Goal: Information Seeking & Learning: Learn about a topic

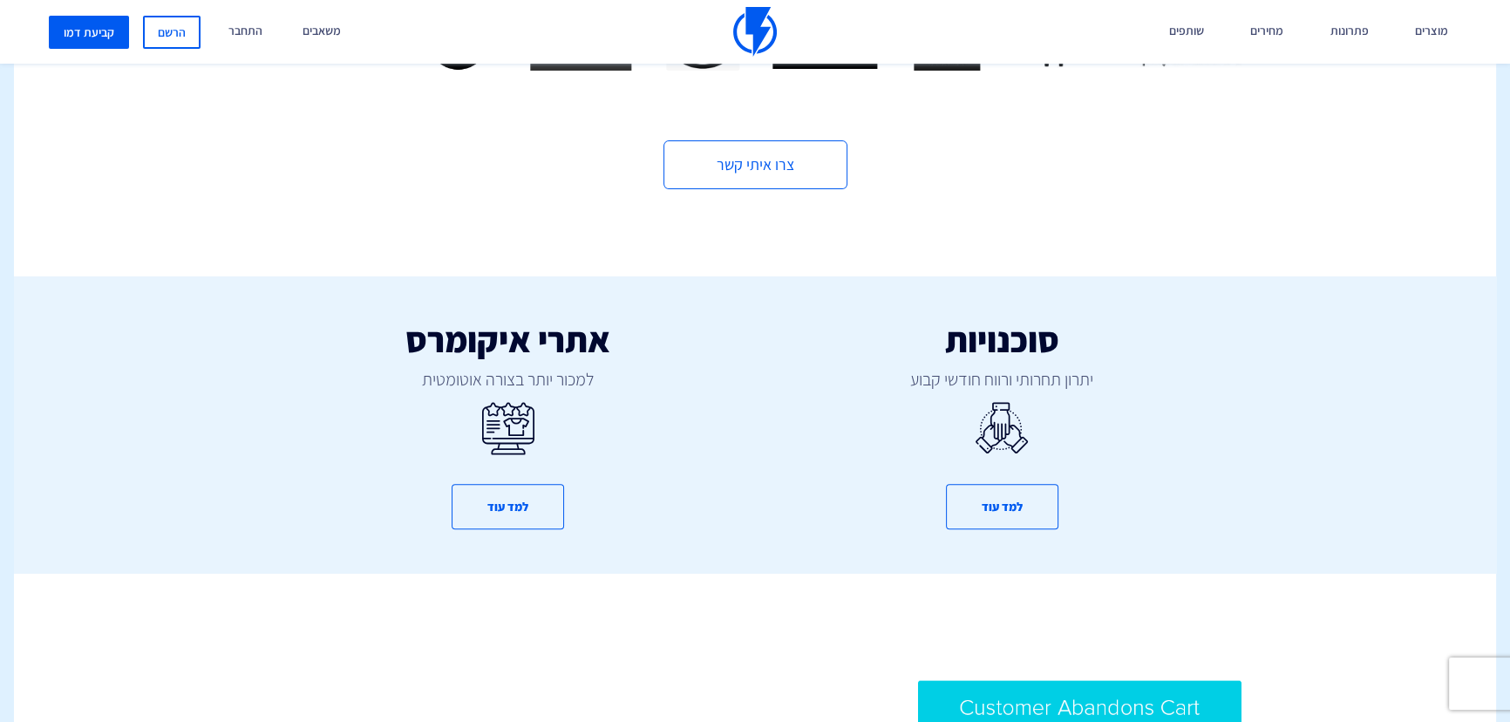
scroll to position [1029, 0]
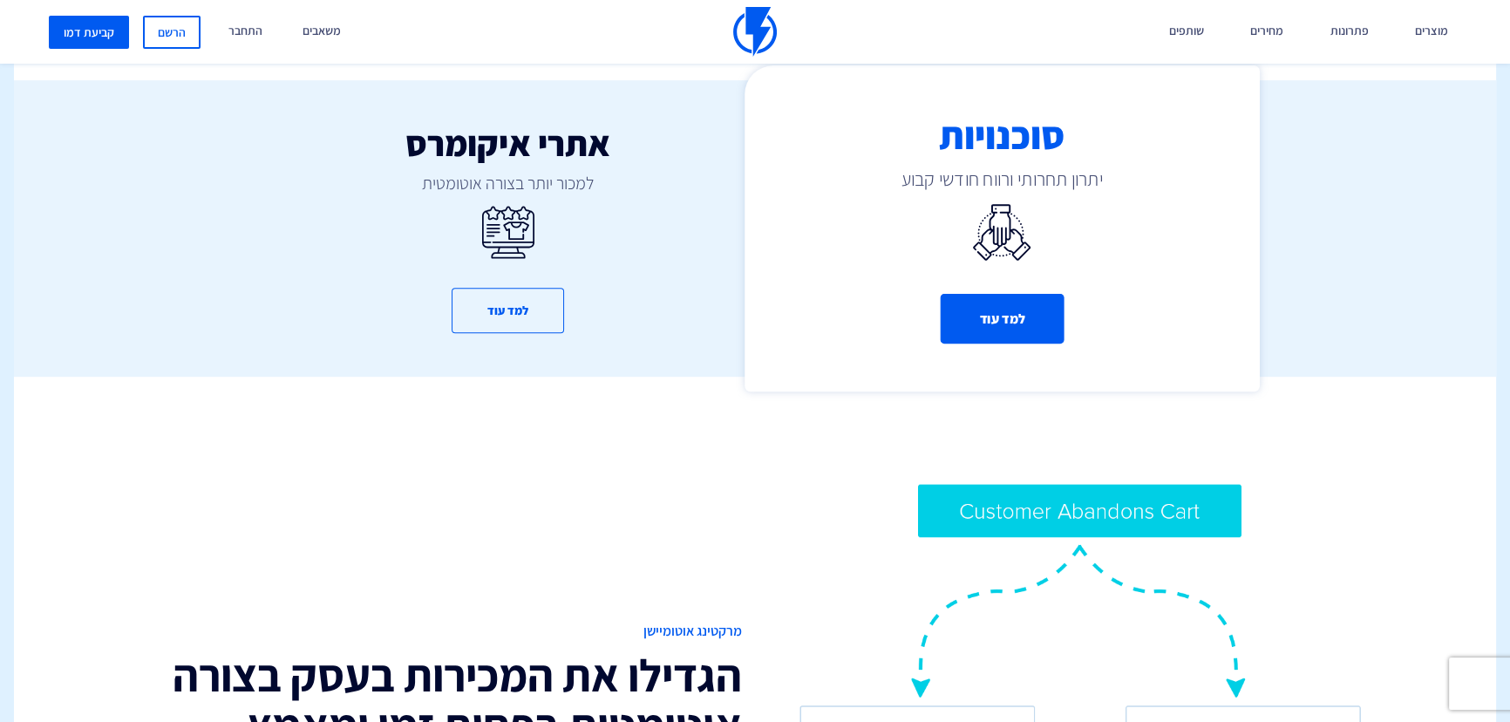
click at [1028, 294] on button "למד עוד" at bounding box center [1002, 319] width 124 height 50
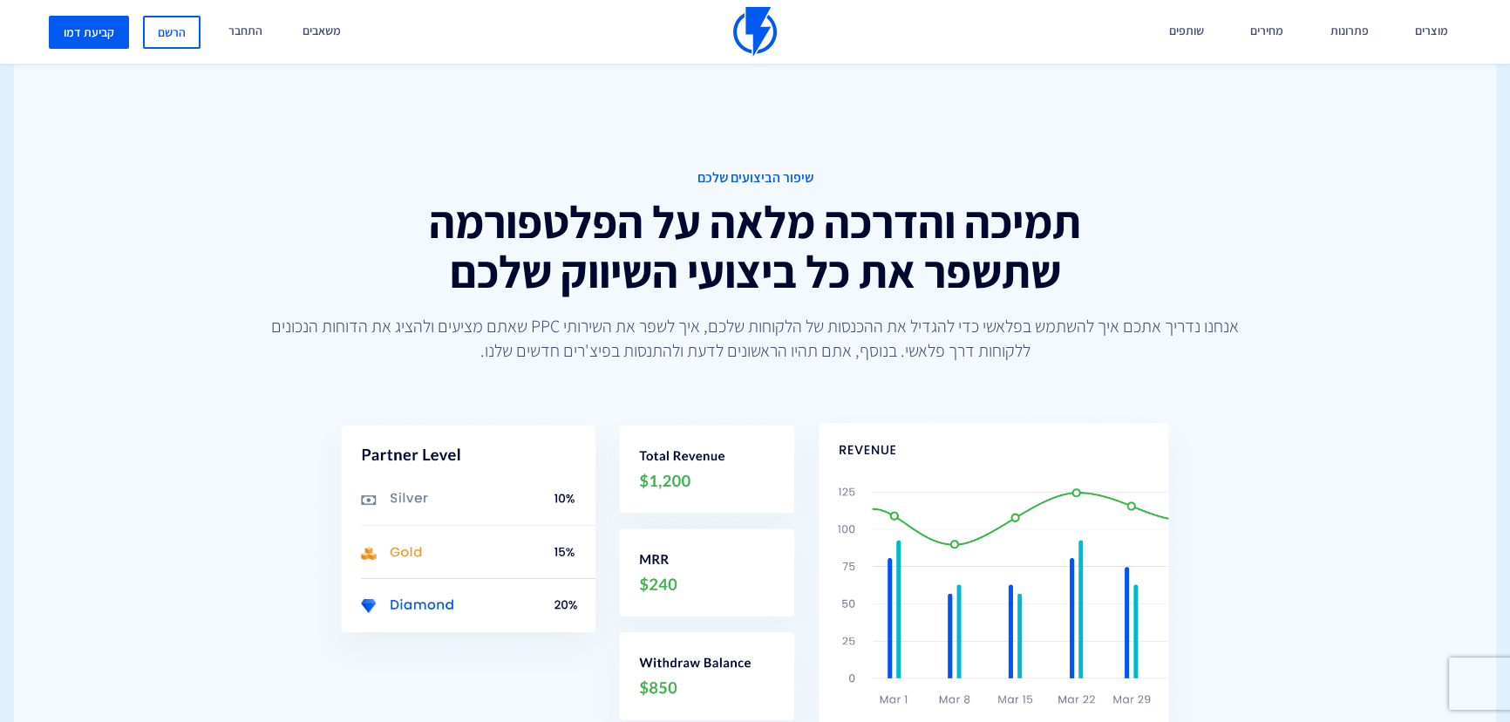
scroll to position [1822, 0]
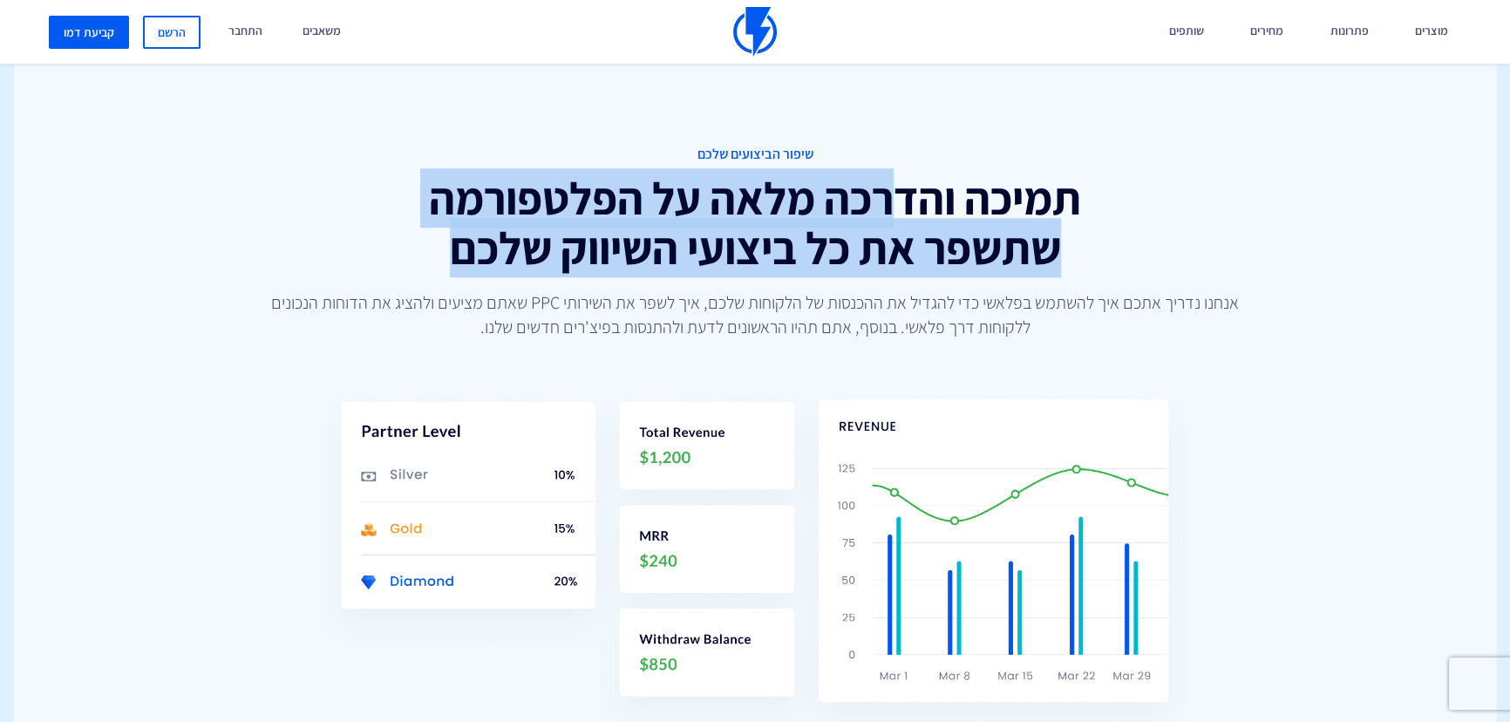
drag, startPoint x: 873, startPoint y: 200, endPoint x: 372, endPoint y: 265, distance: 505.5
click at [333, 265] on h2 "תמיכה והדרכה מלאה על הפלטפורמה שתשפר את כל ביצועי השיווק שלכם" at bounding box center [755, 222] width 1273 height 99
click at [1074, 227] on h2 "תמיכה והדרכה מלאה על הפלטפורמה שתשפר את כל ביצועי השיווק שלכם" at bounding box center [755, 222] width 1273 height 99
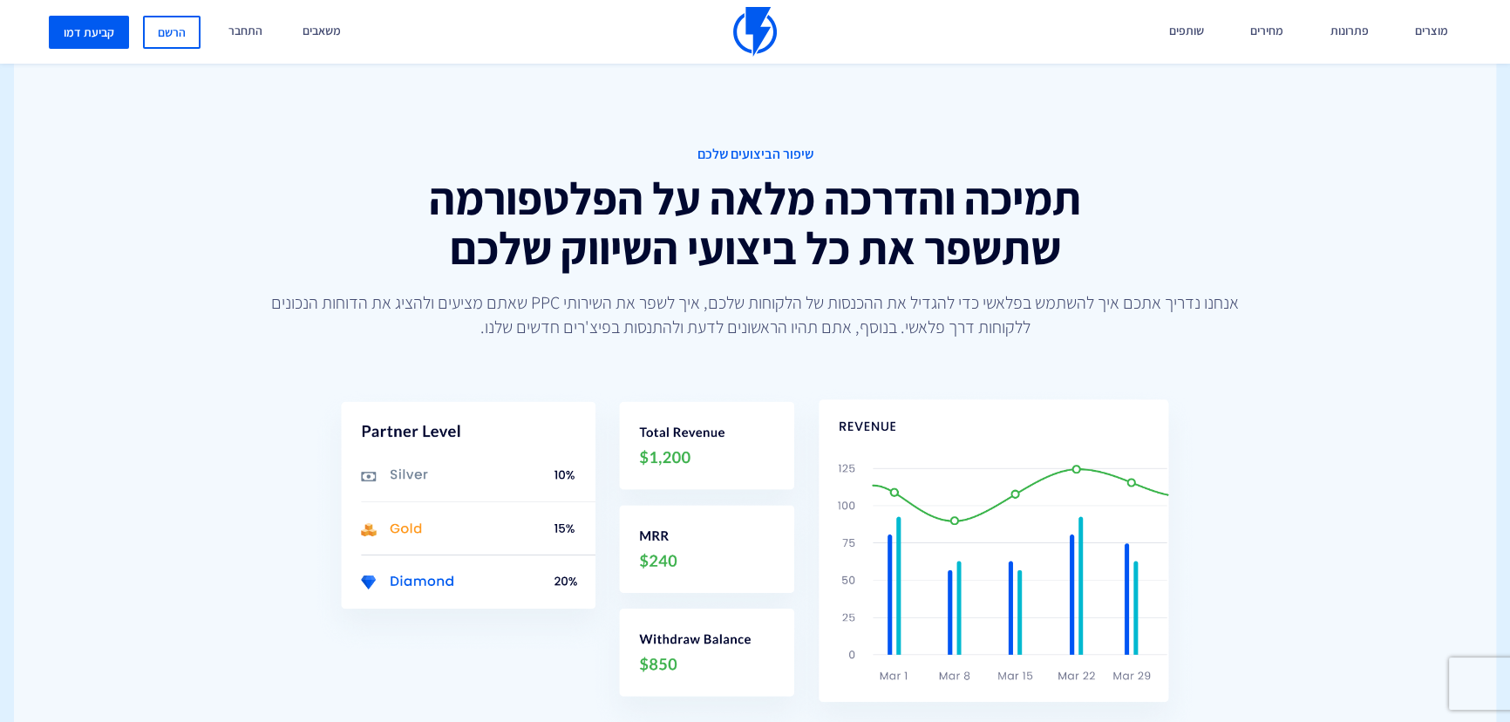
click at [1069, 197] on h2 "תמיכה והדרכה מלאה על הפלטפורמה שתשפר את כל ביצועי השיווק שלכם" at bounding box center [755, 222] width 1273 height 99
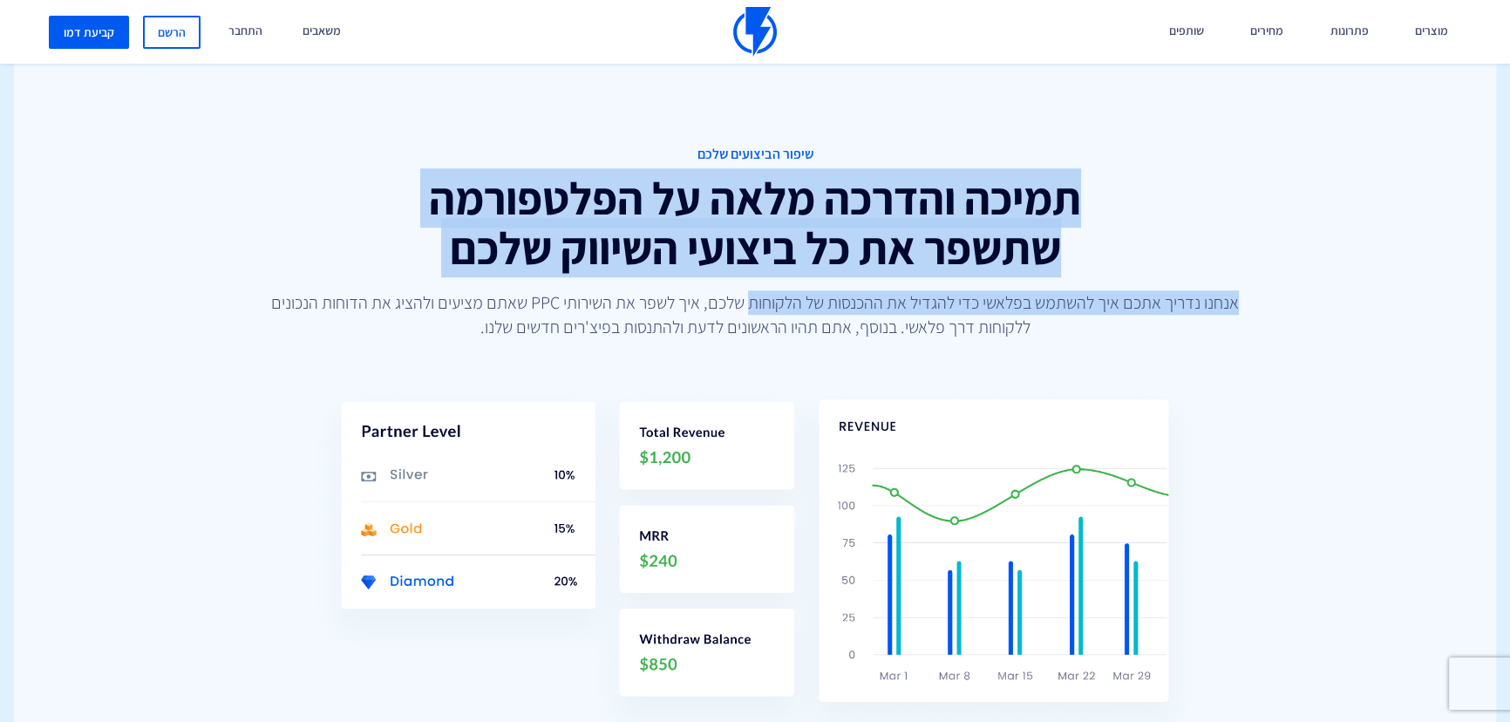
drag, startPoint x: 1091, startPoint y: 185, endPoint x: 745, endPoint y: 300, distance: 364.7
click at [745, 300] on div "שיפור הביצועים שלכם תמיכה והדרכה מלאה על הפלטפורמה שתשפר את כל ביצועי השיווק של…" at bounding box center [755, 242] width 1273 height 194
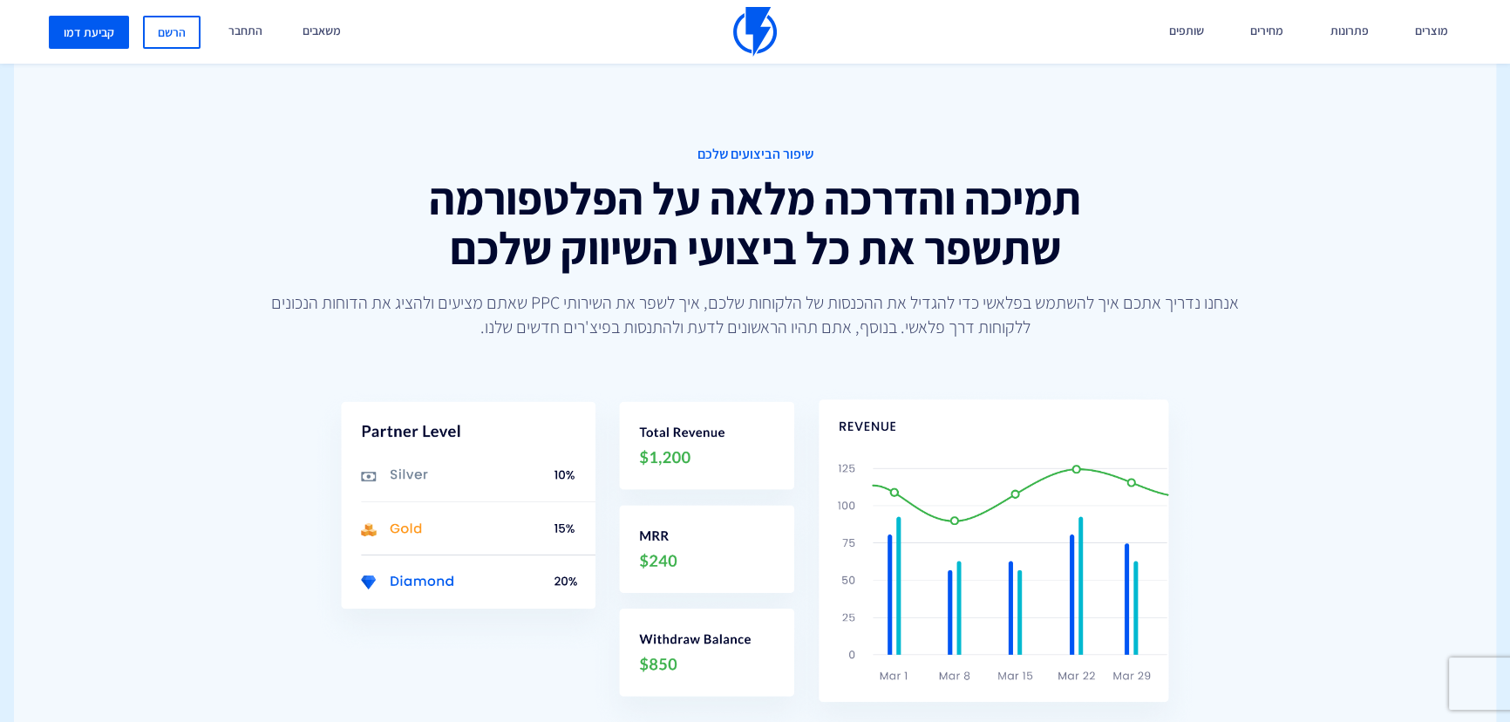
click at [739, 283] on div "שיפור הביצועים שלכם תמיכה והדרכה מלאה על הפלטפורמה שתשפר את כל ביצועי השיווק של…" at bounding box center [755, 242] width 1273 height 194
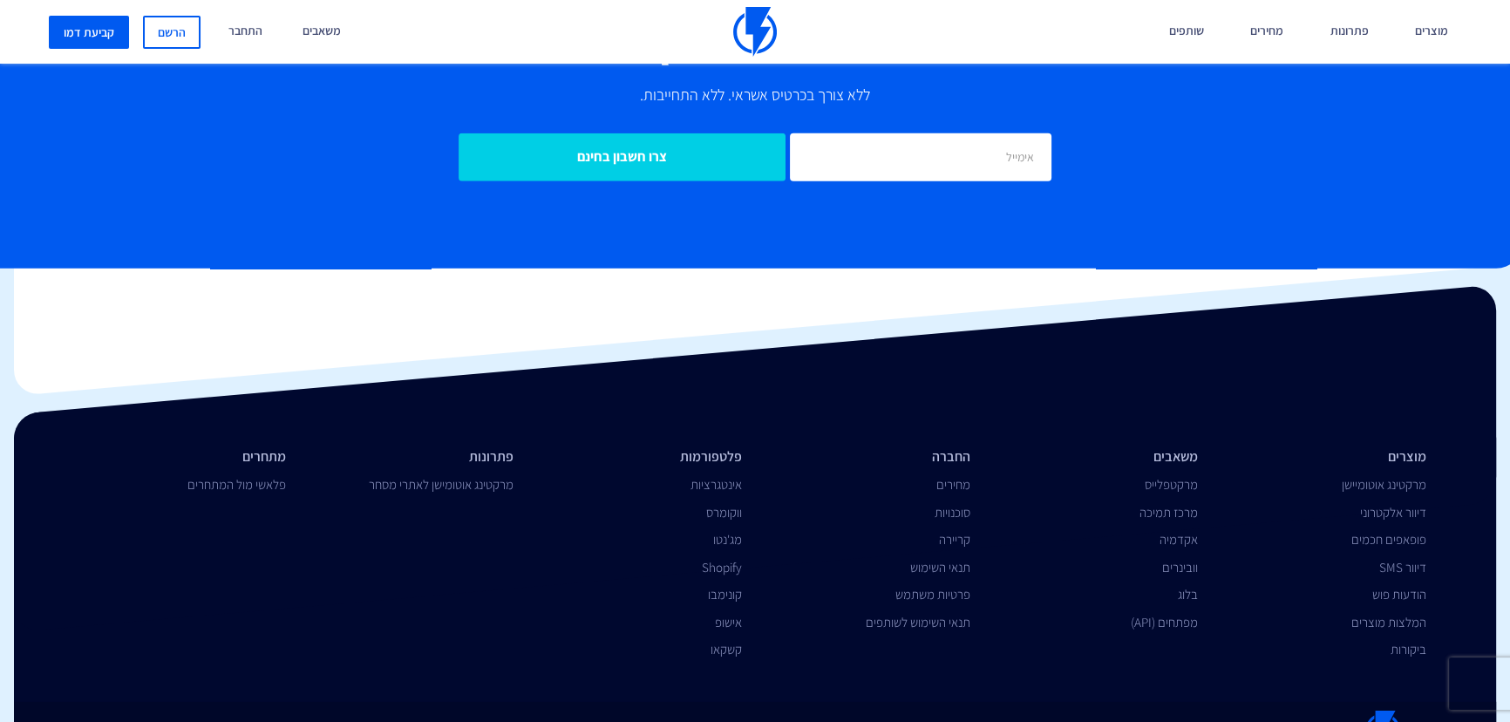
scroll to position [5786, 0]
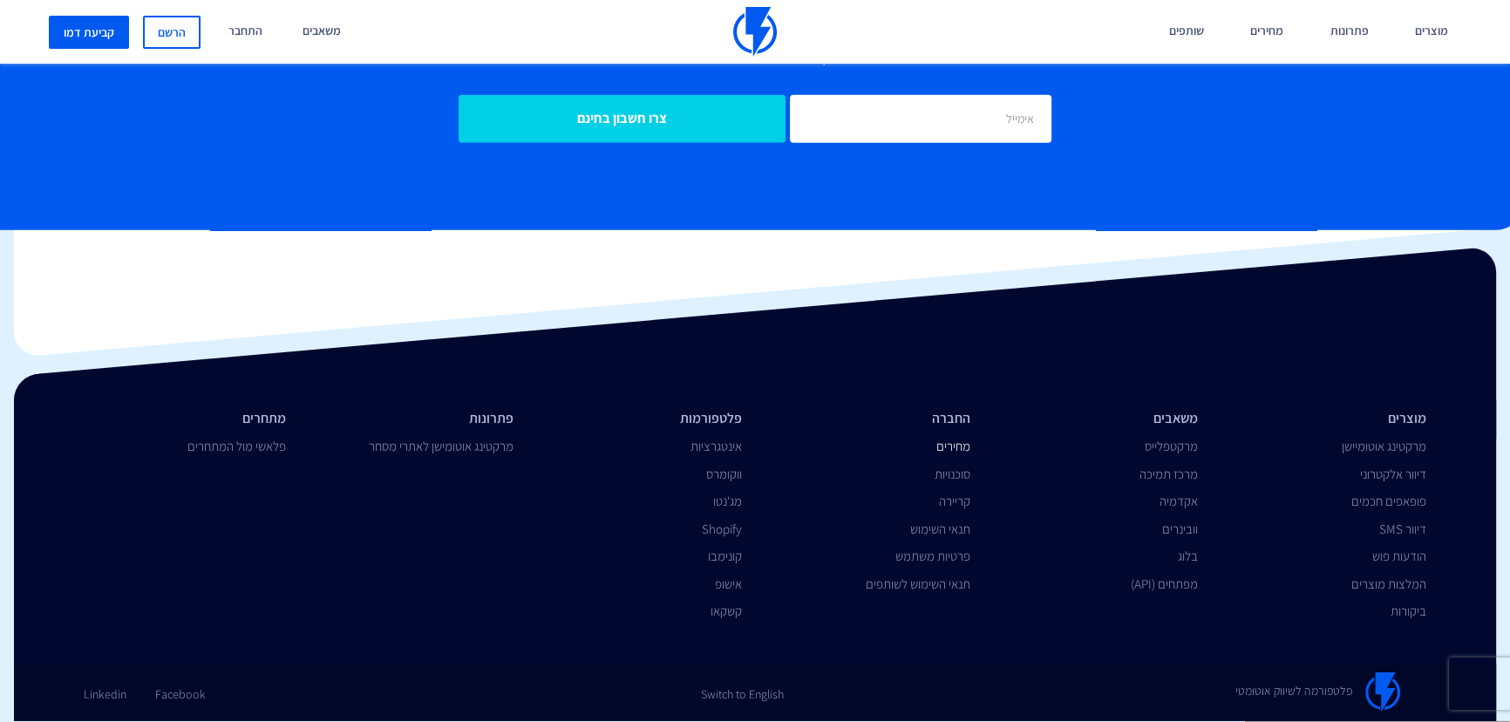
click at [955, 445] on link "מחירים" at bounding box center [953, 446] width 34 height 17
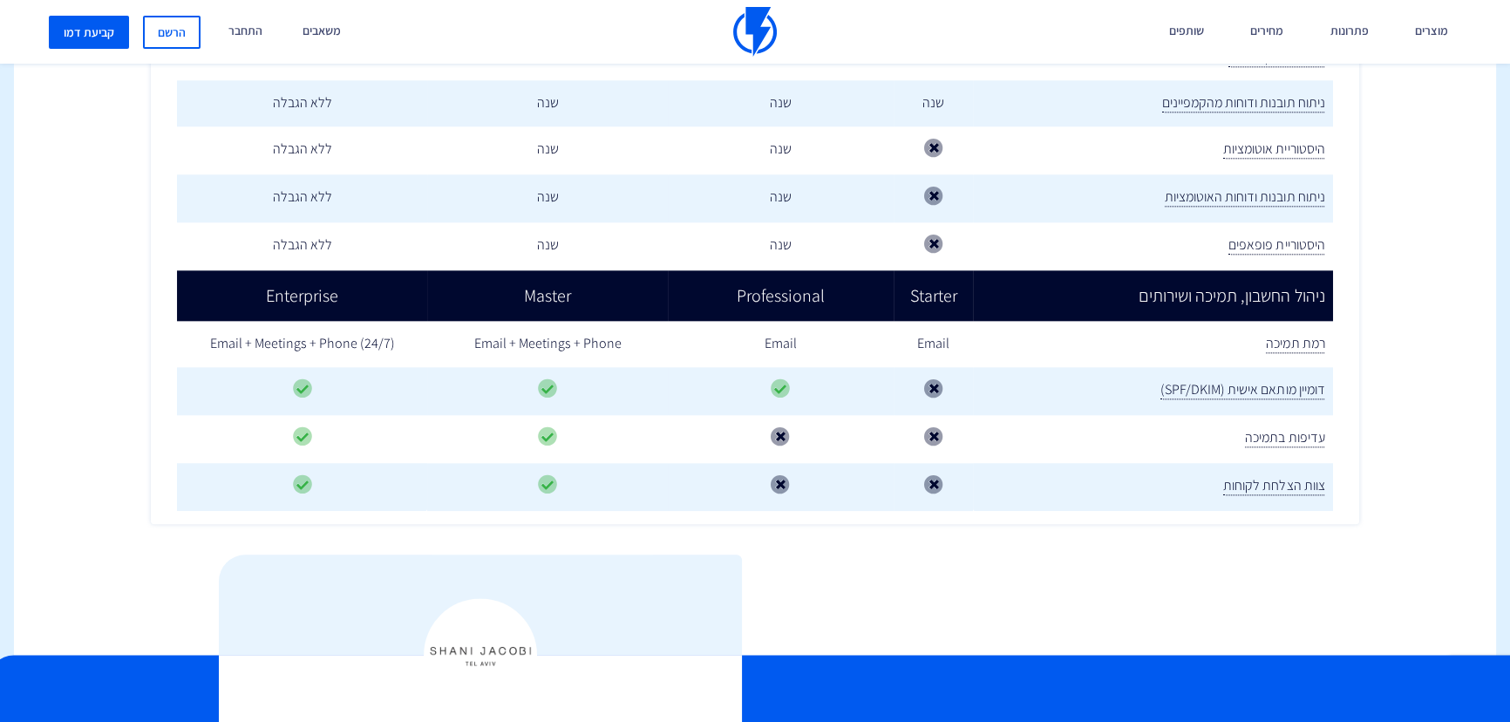
scroll to position [2456, 0]
